Goal: Task Accomplishment & Management: Use online tool/utility

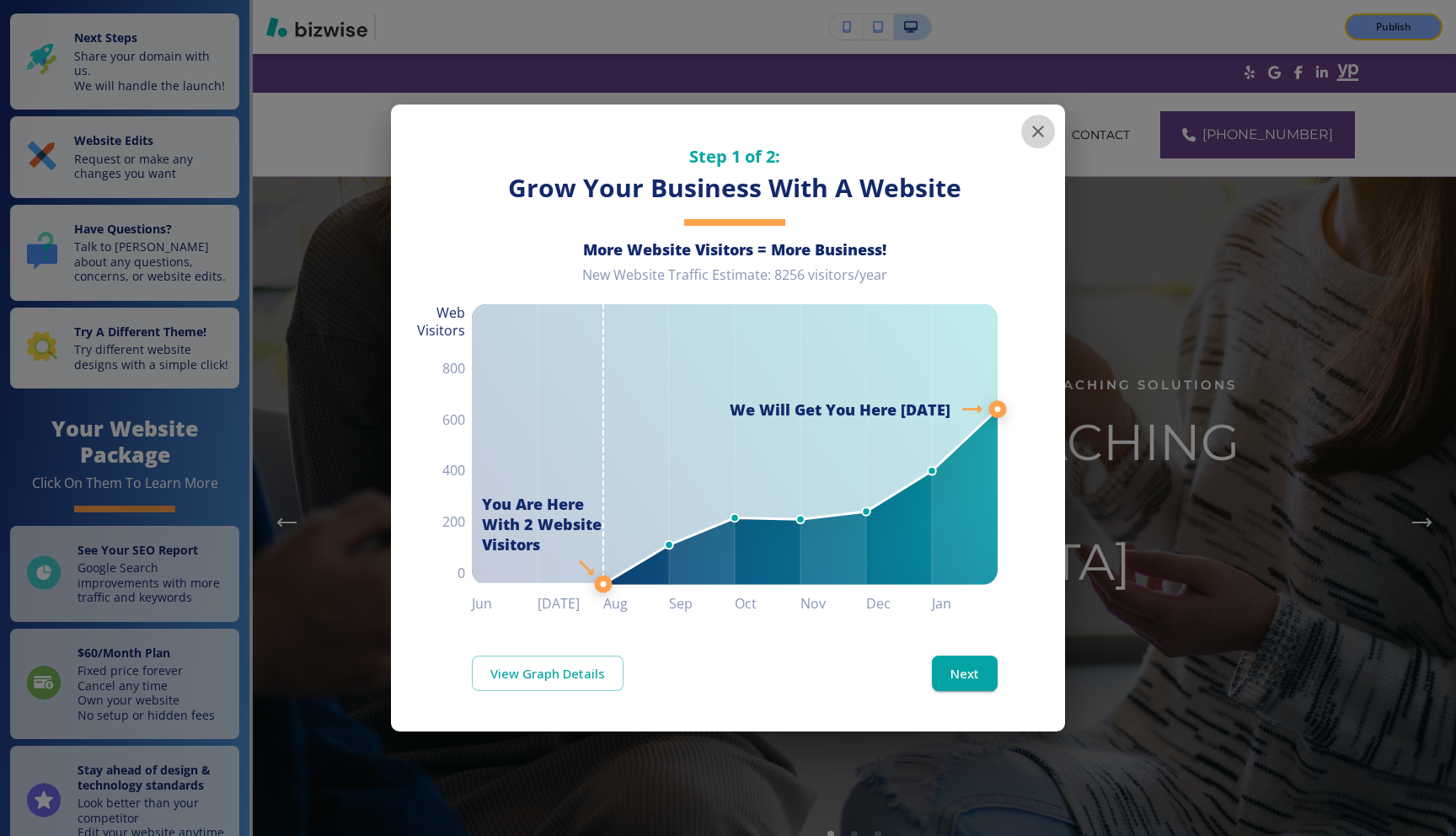
click at [1036, 117] on button "button" at bounding box center [1037, 131] width 34 height 34
